Goal: Communication & Community: Participate in discussion

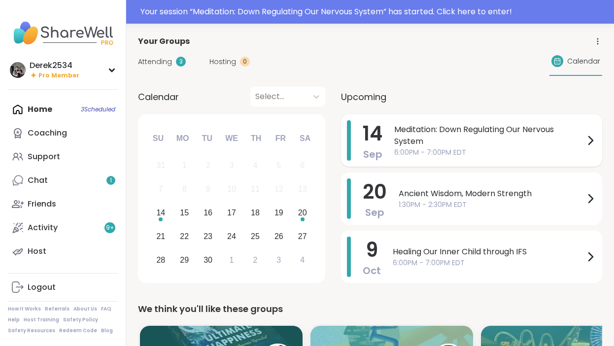
click at [506, 142] on span "Meditation: Down Regulating Our Nervous System" at bounding box center [489, 136] width 190 height 24
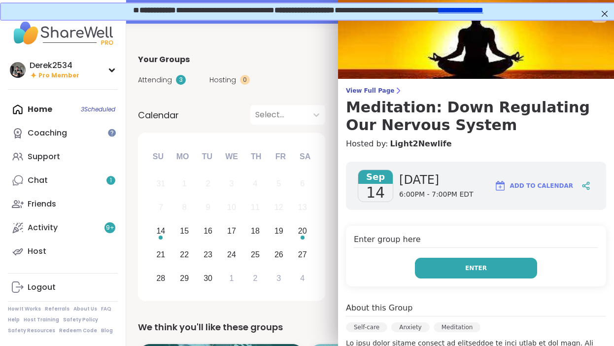
click at [500, 271] on button "Enter" at bounding box center [476, 268] width 122 height 21
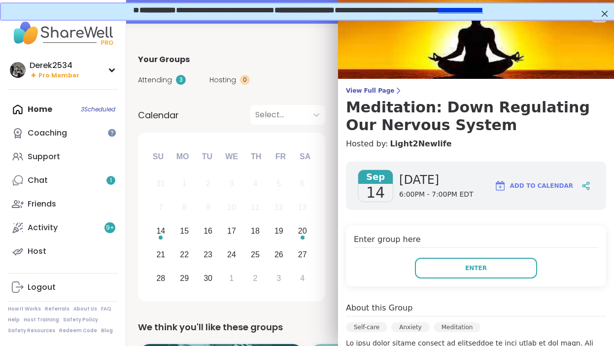
drag, startPoint x: 500, startPoint y: 271, endPoint x: 372, endPoint y: 269, distance: 128.6
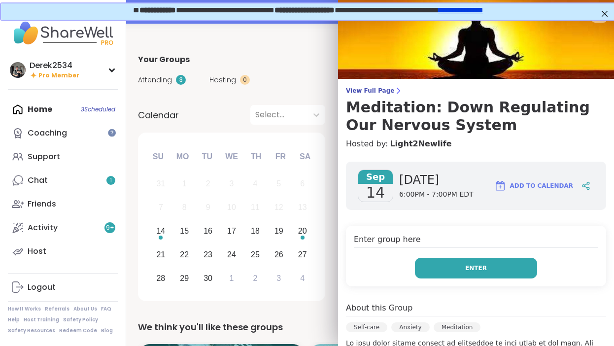
click at [503, 269] on button "Enter" at bounding box center [476, 268] width 122 height 21
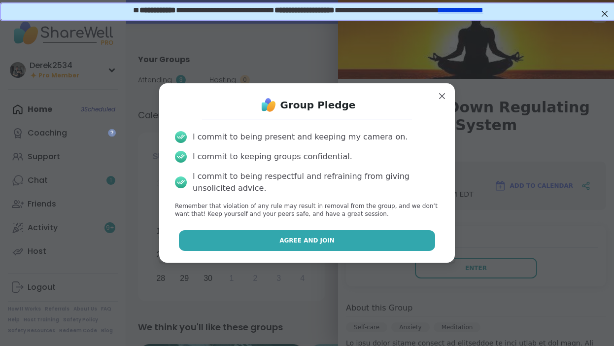
click at [343, 235] on button "Agree and Join" at bounding box center [307, 240] width 257 height 21
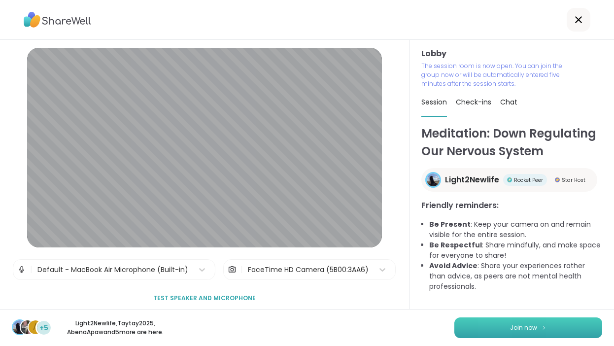
click at [529, 327] on span "Join now" at bounding box center [523, 327] width 27 height 9
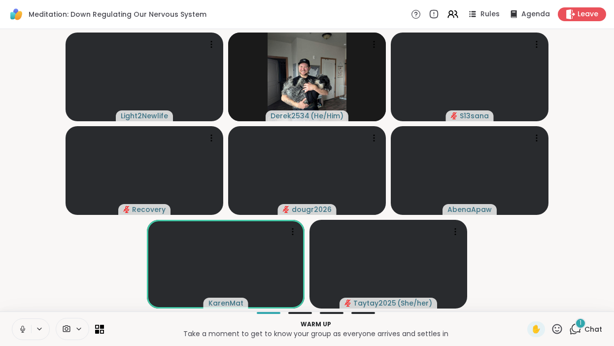
click at [21, 331] on icon at bounding box center [22, 329] width 9 height 9
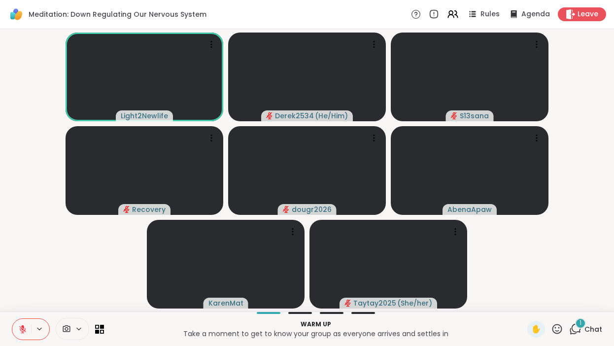
click at [580, 328] on div "1" at bounding box center [580, 323] width 11 height 11
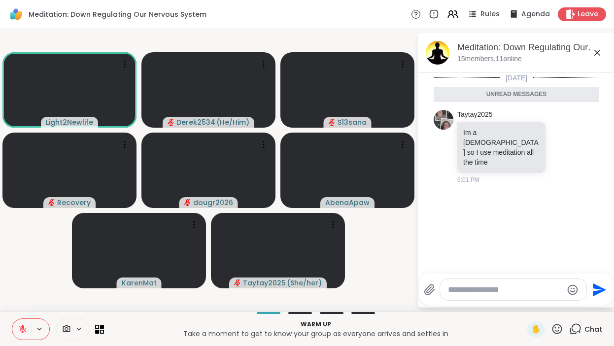
click at [558, 334] on icon at bounding box center [557, 329] width 12 height 12
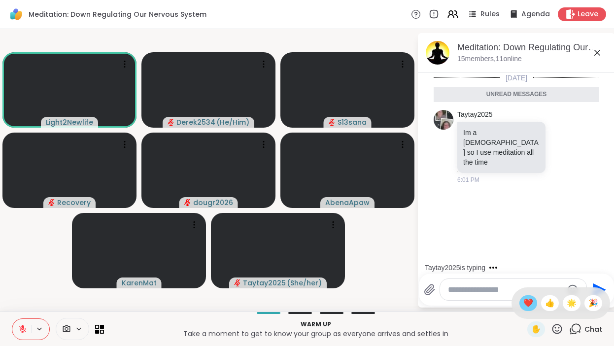
click at [533, 303] on span "❤️" at bounding box center [528, 303] width 10 height 12
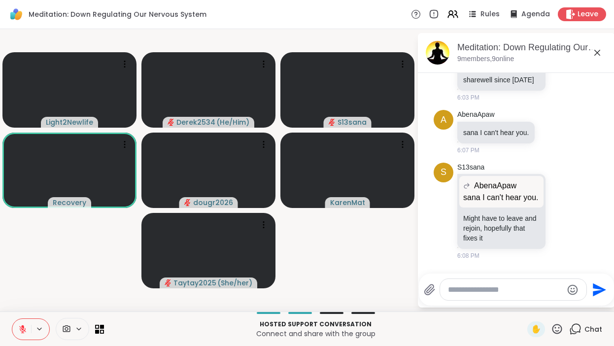
scroll to position [293, 0]
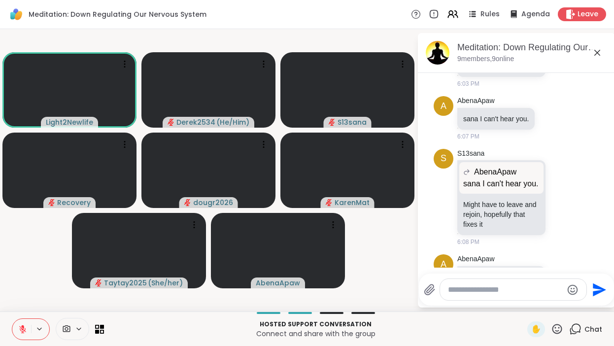
click at [18, 331] on icon at bounding box center [22, 329] width 9 height 9
click at [556, 329] on icon at bounding box center [557, 329] width 12 height 12
click at [387, 263] on video-player-container "Light2Newlife Derek2534 ( He/Him ) S13sana Recovery dougr2026 KarenMat Taytay20…" at bounding box center [208, 170] width 405 height 274
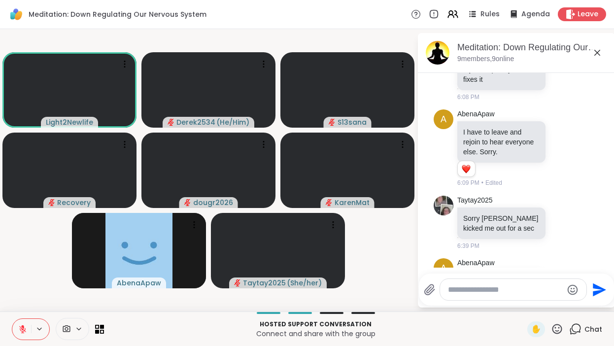
scroll to position [451, 0]
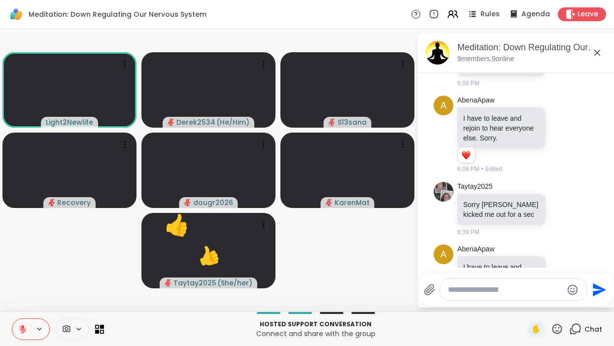
click at [559, 334] on icon at bounding box center [557, 329] width 12 height 12
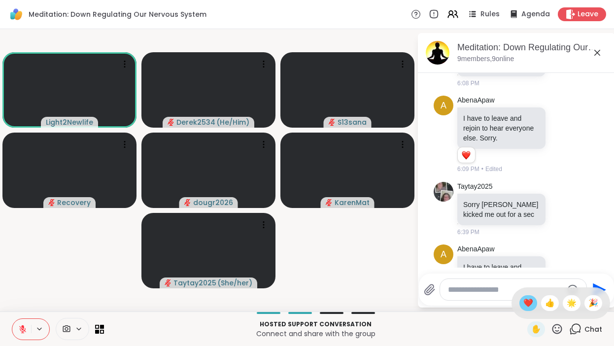
click at [533, 308] on span "❤️" at bounding box center [528, 303] width 10 height 12
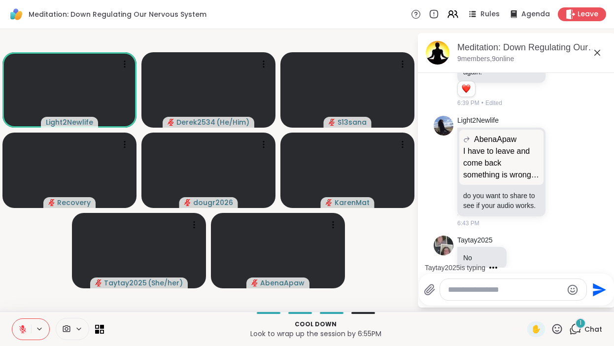
scroll to position [729, 0]
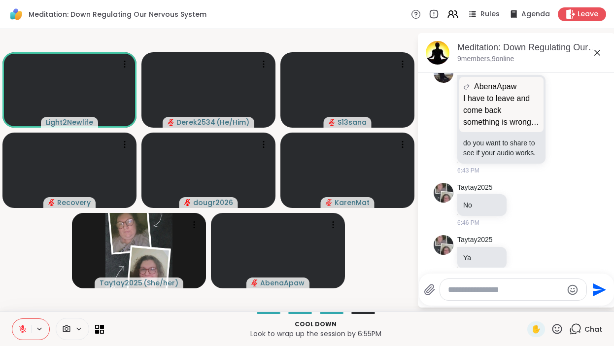
click at [24, 327] on icon at bounding box center [22, 327] width 3 height 4
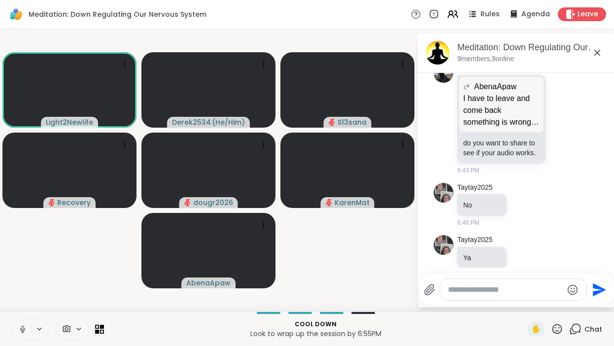
click at [24, 326] on icon at bounding box center [22, 329] width 9 height 9
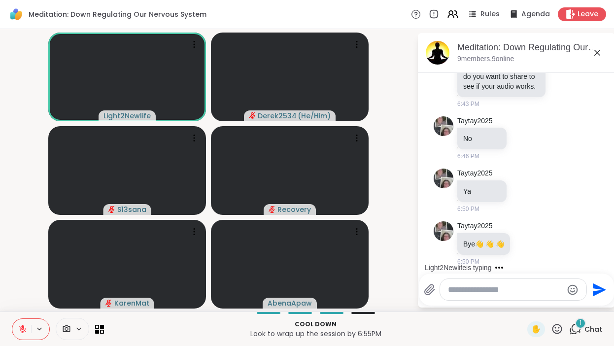
scroll to position [891, 0]
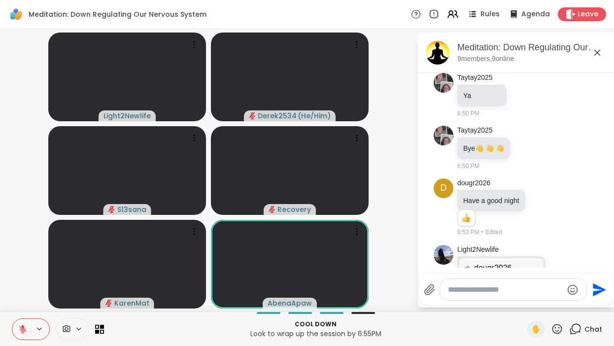
click at [504, 290] on textarea "Type your message" at bounding box center [505, 290] width 115 height 10
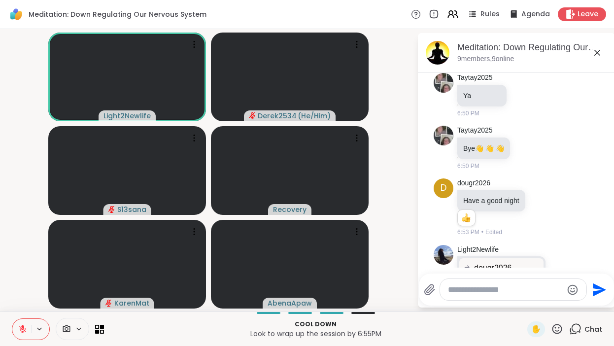
click at [514, 291] on textarea "Type your message" at bounding box center [505, 290] width 115 height 10
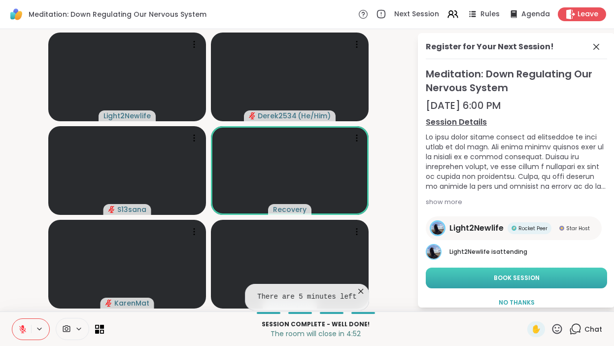
click at [478, 274] on button "Book Session" at bounding box center [516, 278] width 181 height 21
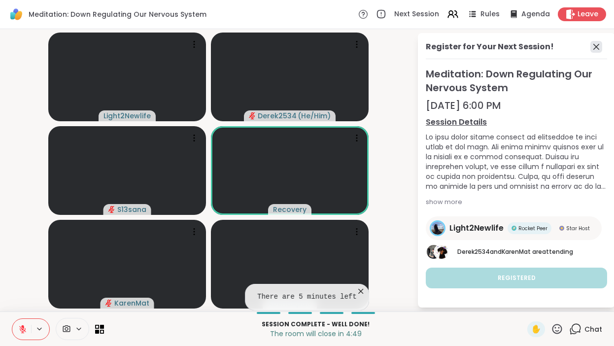
click at [600, 46] on icon at bounding box center [596, 47] width 12 height 12
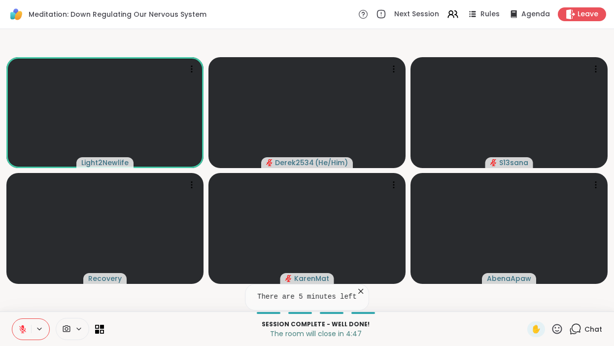
click at [575, 332] on icon at bounding box center [576, 328] width 9 height 9
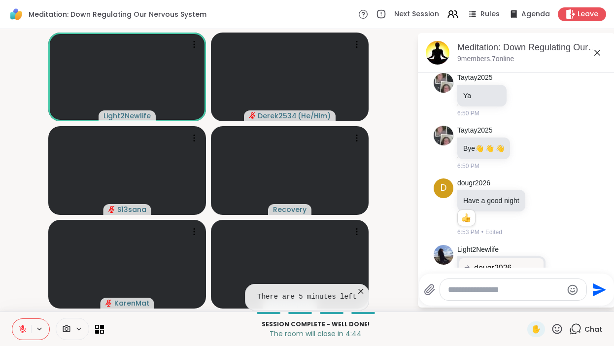
click at [358, 291] on icon at bounding box center [361, 291] width 10 height 10
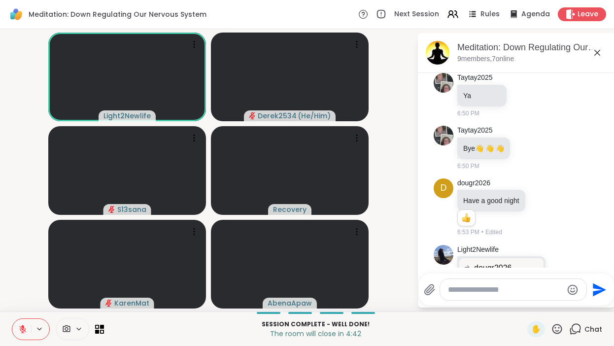
click at [485, 293] on textarea "Type your message" at bounding box center [505, 290] width 115 height 10
type textarea "**********"
click at [557, 330] on icon at bounding box center [557, 329] width 10 height 10
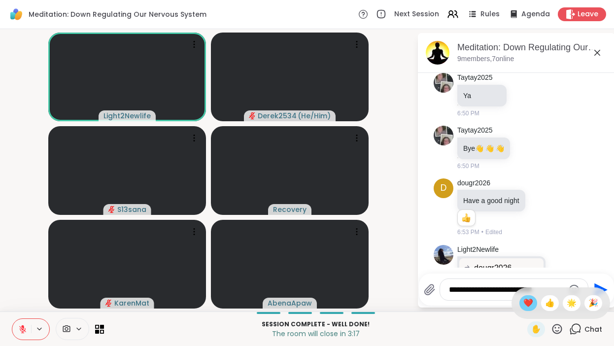
click at [533, 306] on span "❤️" at bounding box center [528, 303] width 10 height 12
click at [596, 288] on icon "Send" at bounding box center [600, 290] width 16 height 16
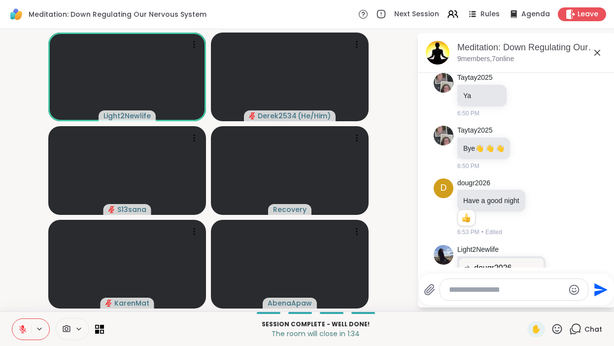
scroll to position [954, 0]
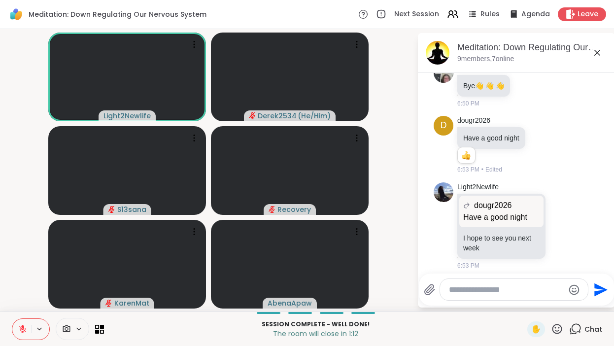
click at [539, 294] on textarea "Type your message" at bounding box center [506, 290] width 115 height 10
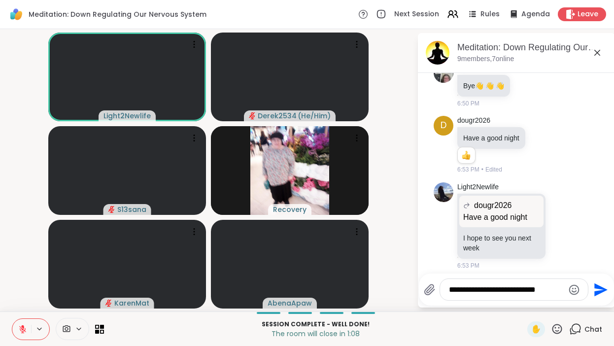
type textarea "**********"
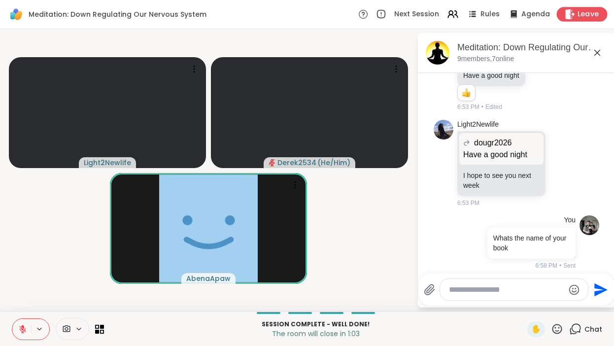
click at [587, 17] on span "Leave" at bounding box center [589, 14] width 22 height 10
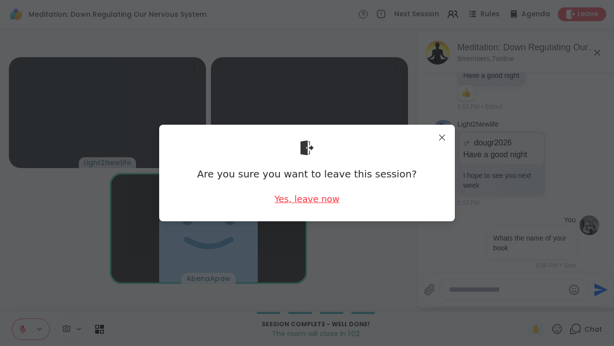
click at [317, 201] on div "Yes, leave now" at bounding box center [306, 199] width 65 height 12
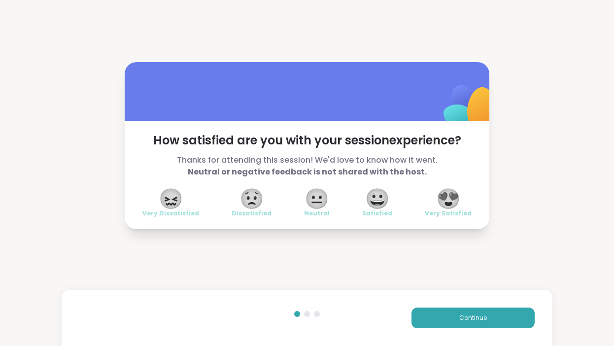
click at [455, 197] on span "😍" at bounding box center [448, 199] width 25 height 18
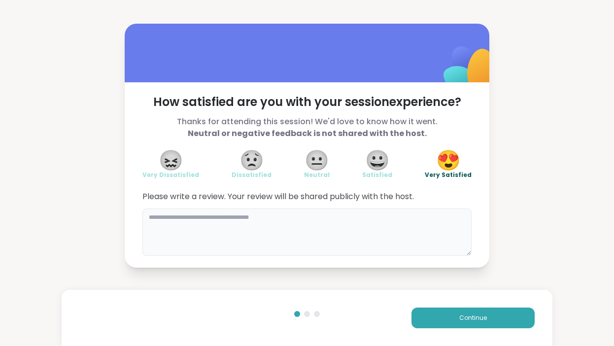
click at [339, 222] on textarea at bounding box center [306, 231] width 329 height 47
type textarea "**********"
click at [457, 316] on button "Continue" at bounding box center [472, 317] width 123 height 21
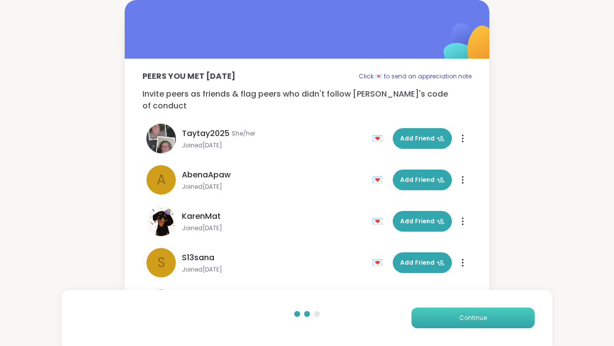
click at [448, 320] on button "Continue" at bounding box center [472, 317] width 123 height 21
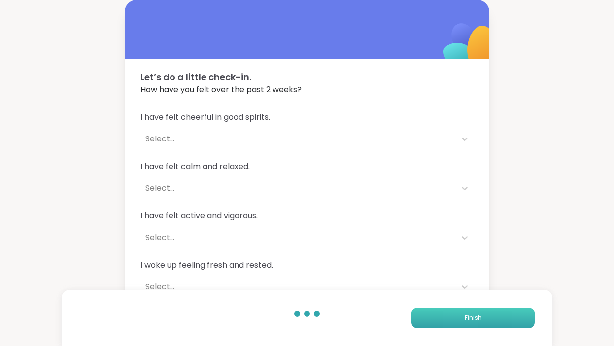
click at [448, 320] on button "Finish" at bounding box center [472, 317] width 123 height 21
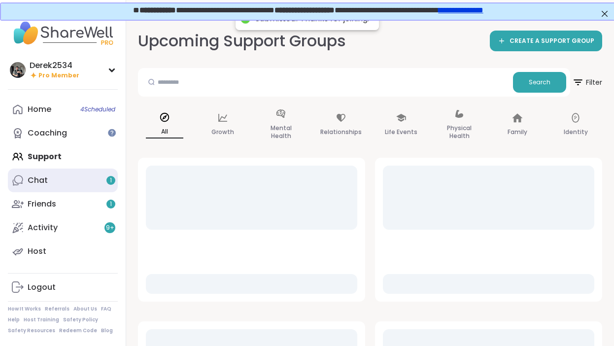
click at [45, 180] on div "Chat 1" at bounding box center [38, 180] width 20 height 11
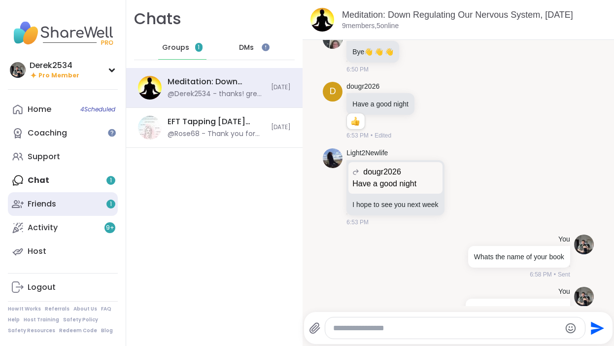
click at [61, 210] on link "Friends 1" at bounding box center [63, 204] width 110 height 24
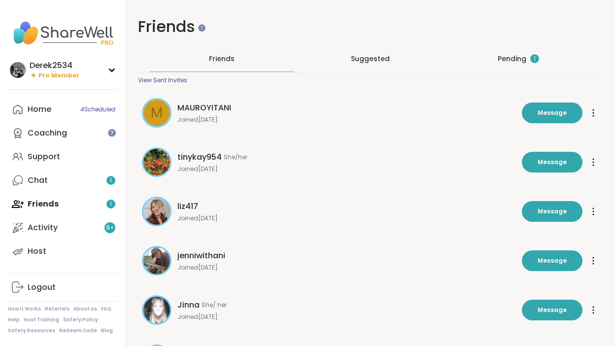
click at [504, 60] on div "Pending 1" at bounding box center [518, 59] width 41 height 10
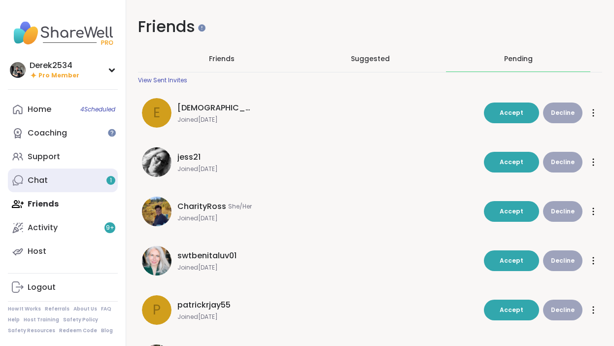
click at [79, 185] on link "Chat 1" at bounding box center [63, 181] width 110 height 24
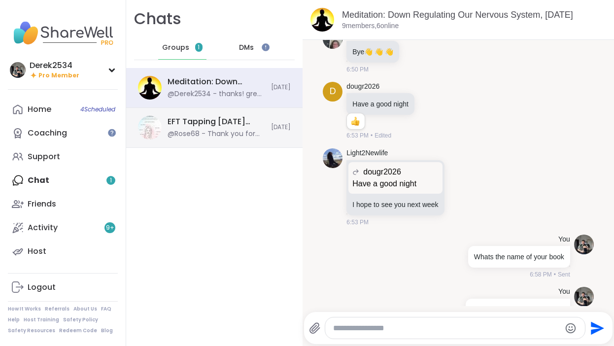
click at [186, 135] on div "@Rose68 - Thank you for hosting!" at bounding box center [217, 134] width 98 height 10
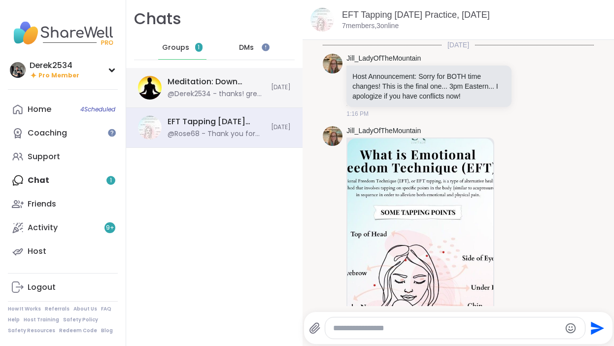
scroll to position [1118, 0]
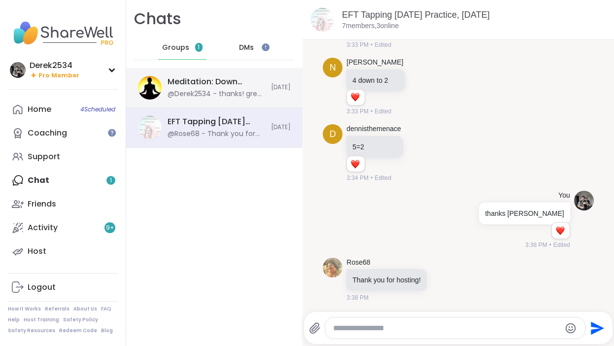
click at [213, 92] on div "@Derek2534 - thanks! great to see you again" at bounding box center [217, 94] width 98 height 10
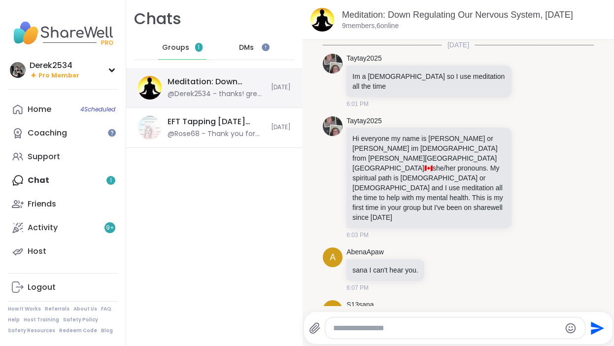
scroll to position [775, 0]
